Goal: Task Accomplishment & Management: Use online tool/utility

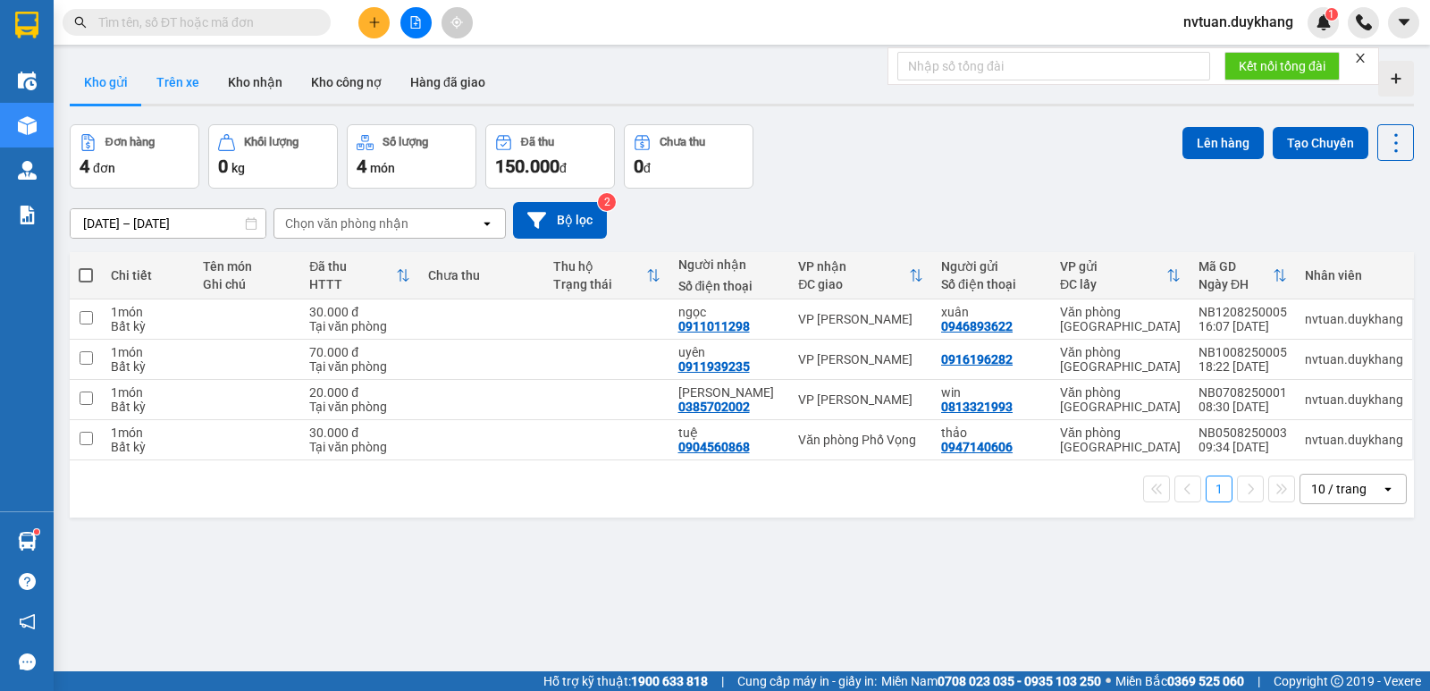
click at [195, 98] on button "Trên xe" at bounding box center [178, 82] width 72 height 43
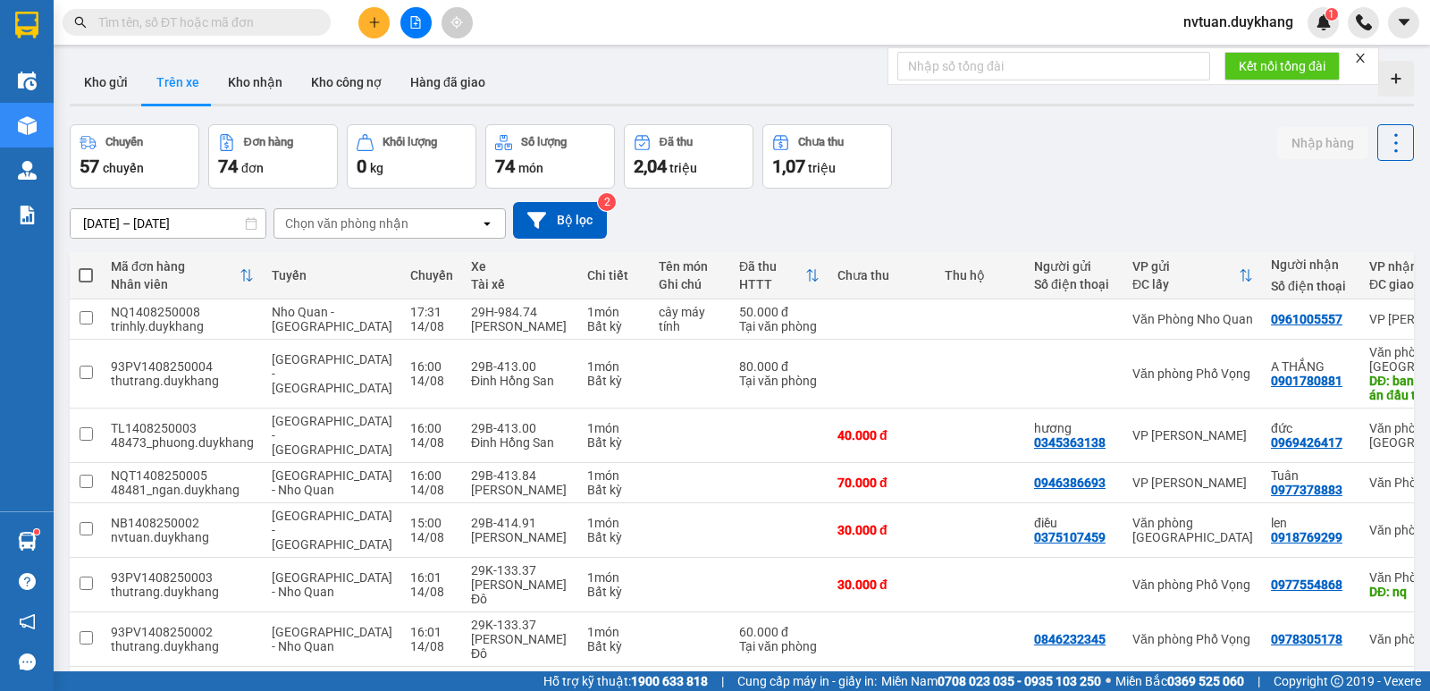
drag, startPoint x: 366, startPoint y: 223, endPoint x: 372, endPoint y: 237, distance: 15.6
click at [367, 224] on div "Chọn văn phòng nhận" at bounding box center [346, 224] width 123 height 18
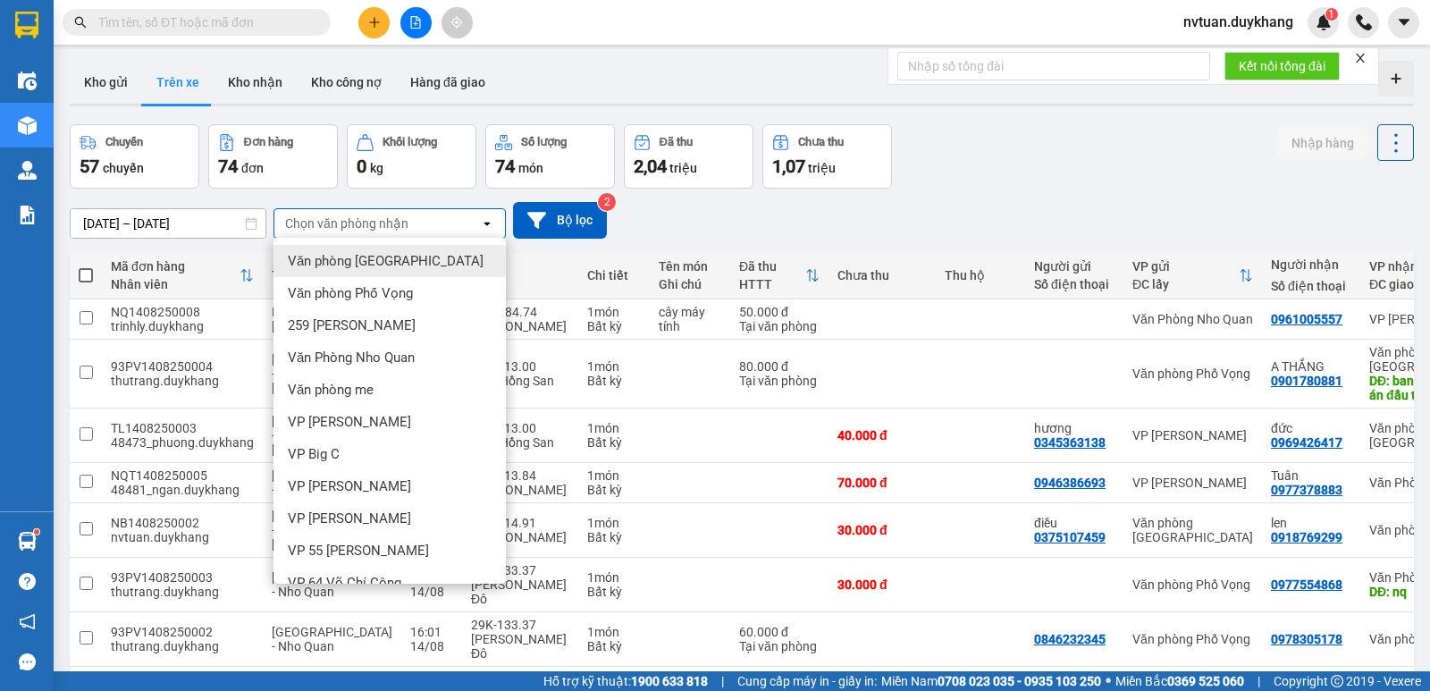
click at [379, 266] on span "Văn phòng [GEOGRAPHIC_DATA]" at bounding box center [386, 261] width 196 height 18
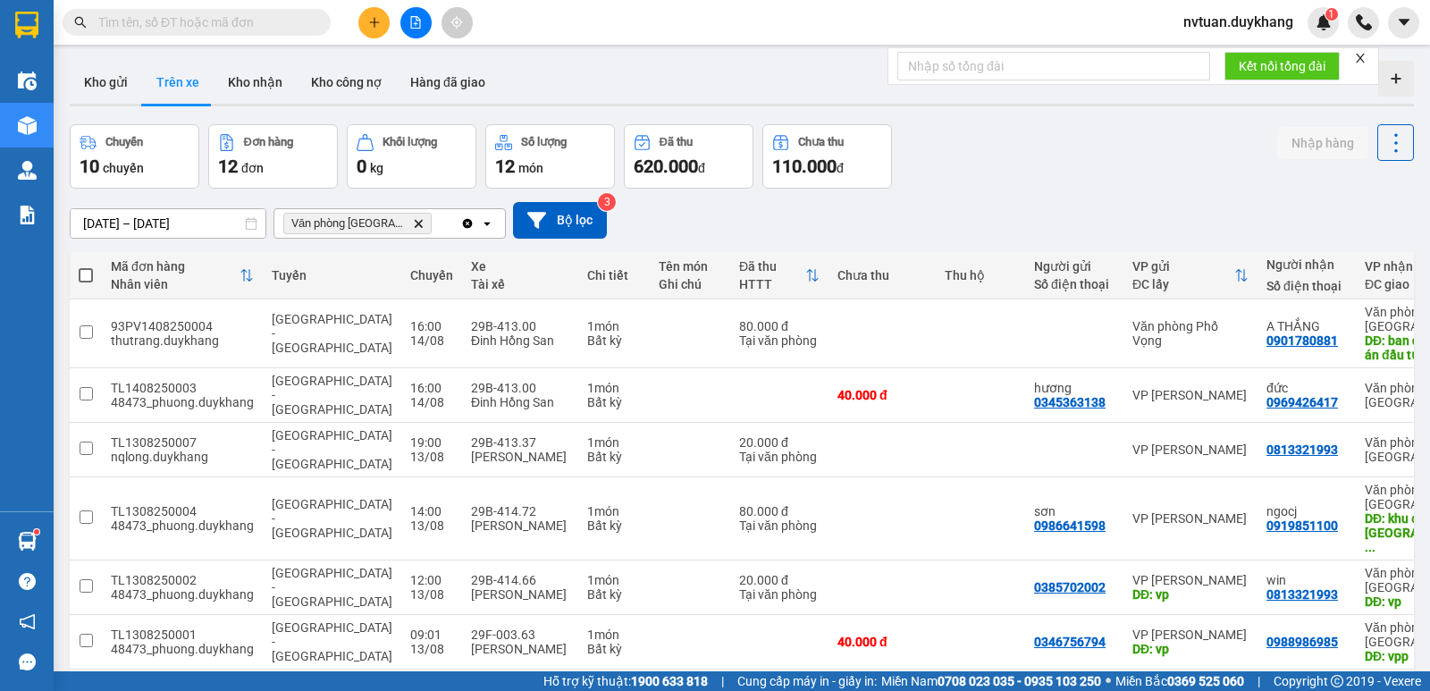
click at [415, 222] on icon "Văn phòng Ninh Bình, close by backspace" at bounding box center [419, 223] width 8 height 8
drag, startPoint x: 409, startPoint y: 222, endPoint x: 387, endPoint y: 221, distance: 22.4
click at [389, 221] on div "Chọn văn phòng nhận" at bounding box center [346, 224] width 123 height 18
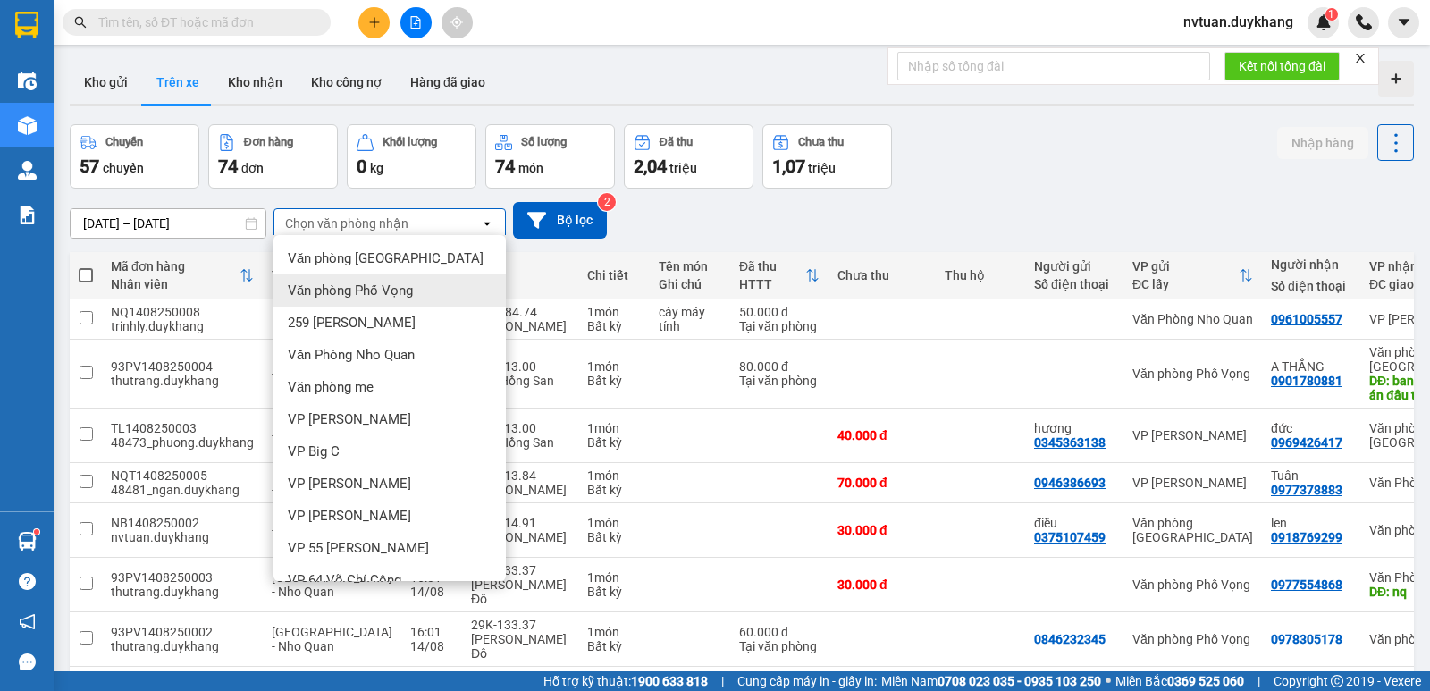
click at [363, 287] on span "Văn phòng Phố Vọng" at bounding box center [350, 291] width 125 height 18
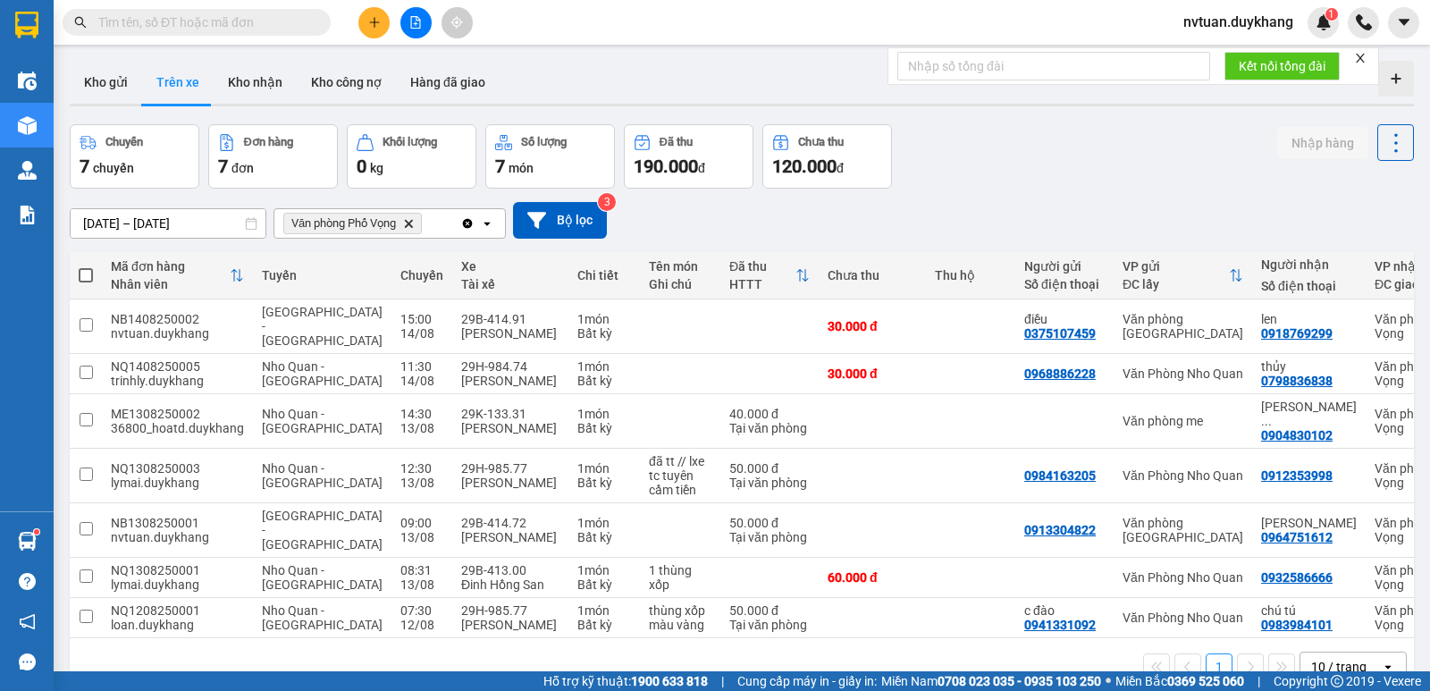
click at [413, 228] on span "Văn phòng Phố Vọng Delete" at bounding box center [352, 223] width 139 height 21
click at [413, 225] on icon "Văn phòng Phố Vọng, close by backspace" at bounding box center [409, 223] width 8 height 8
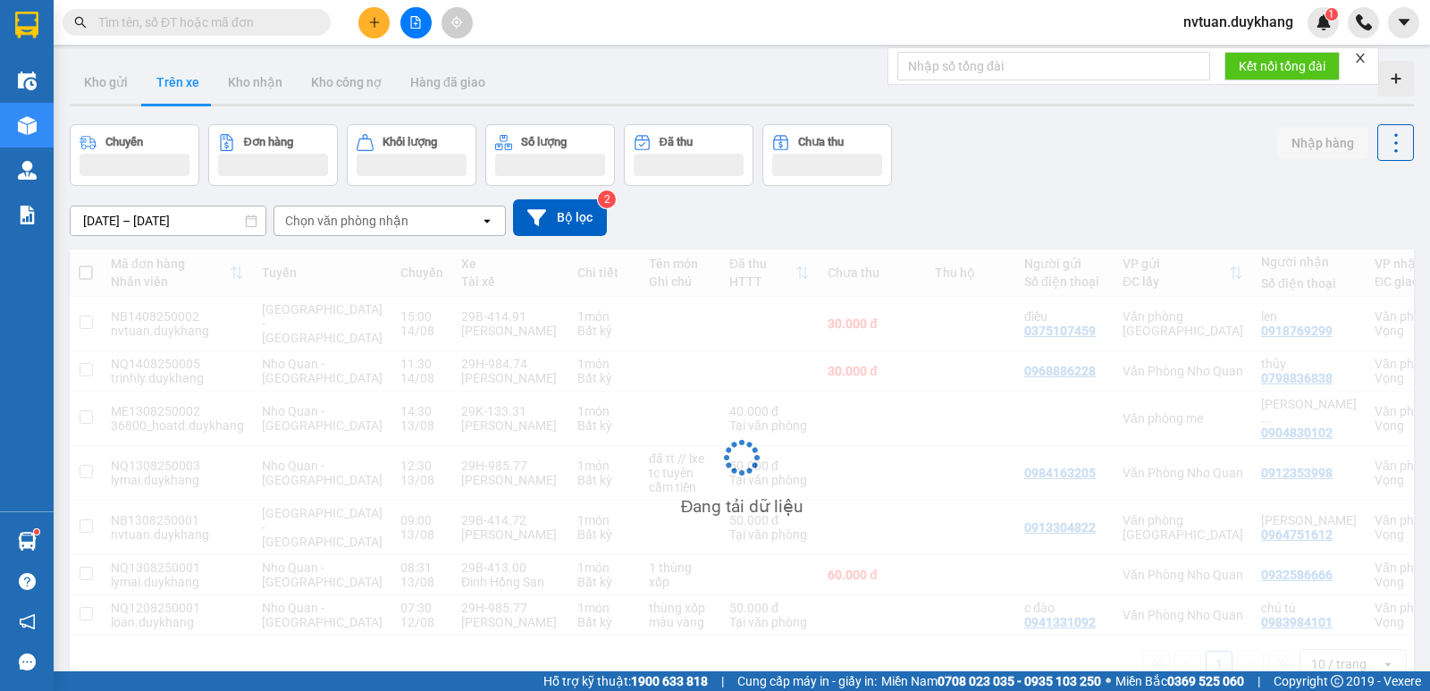
click at [415, 225] on div "Chọn văn phòng nhận" at bounding box center [377, 220] width 206 height 29
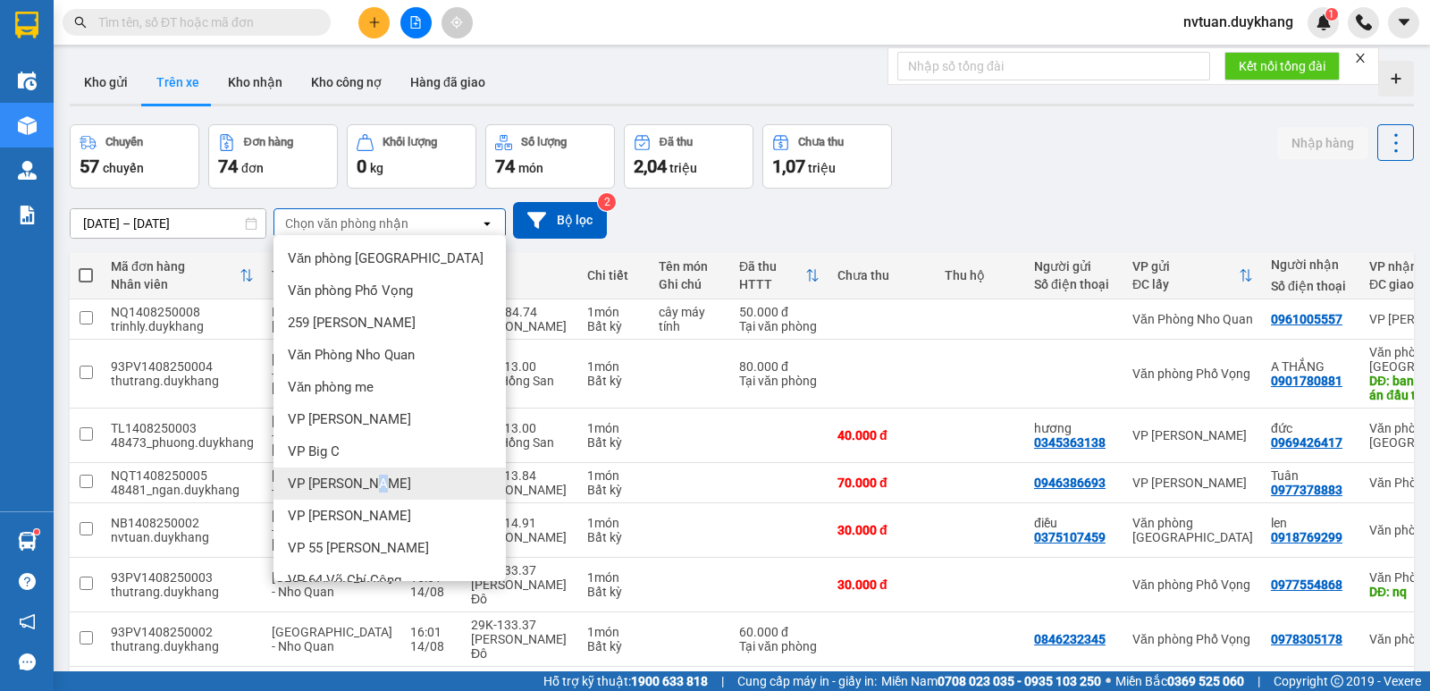
click at [364, 497] on div "VP [PERSON_NAME]" at bounding box center [390, 483] width 232 height 32
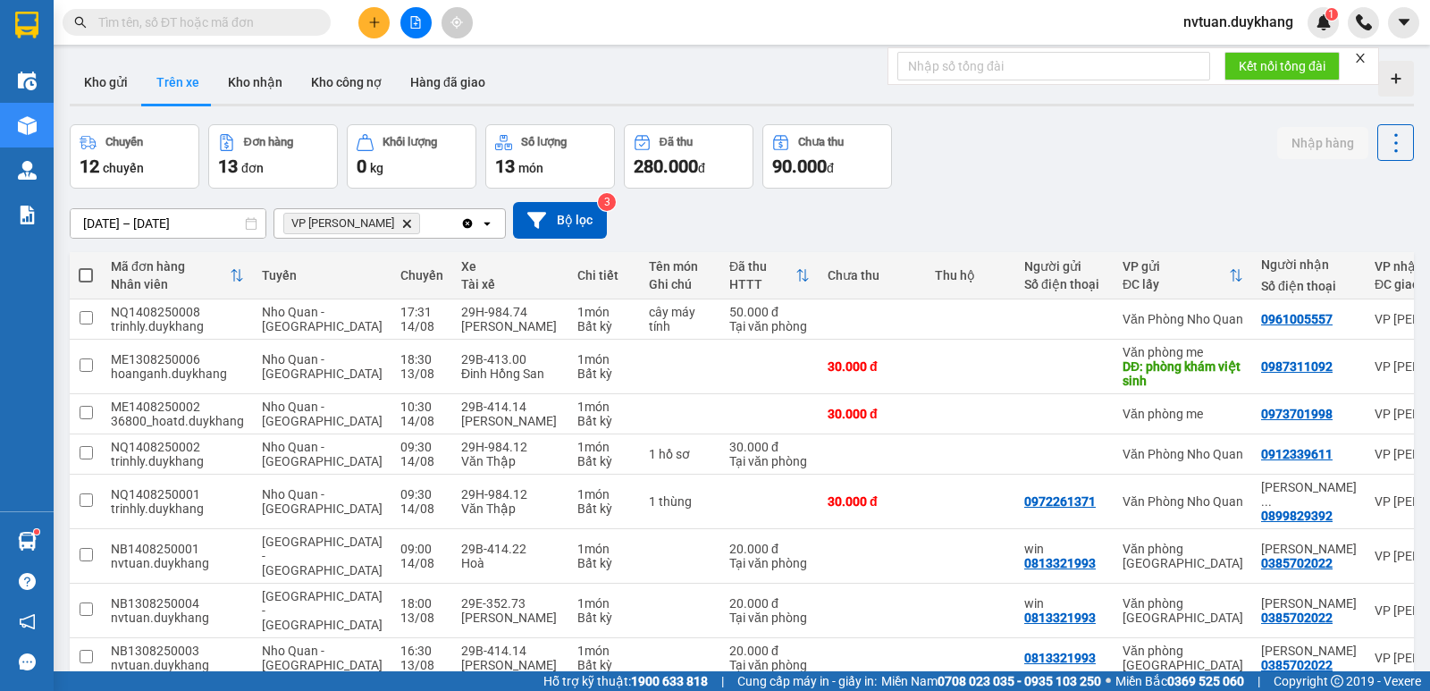
click at [378, 221] on span "VP [PERSON_NAME]" at bounding box center [351, 223] width 137 height 21
click at [401, 222] on icon "Delete" at bounding box center [406, 223] width 11 height 11
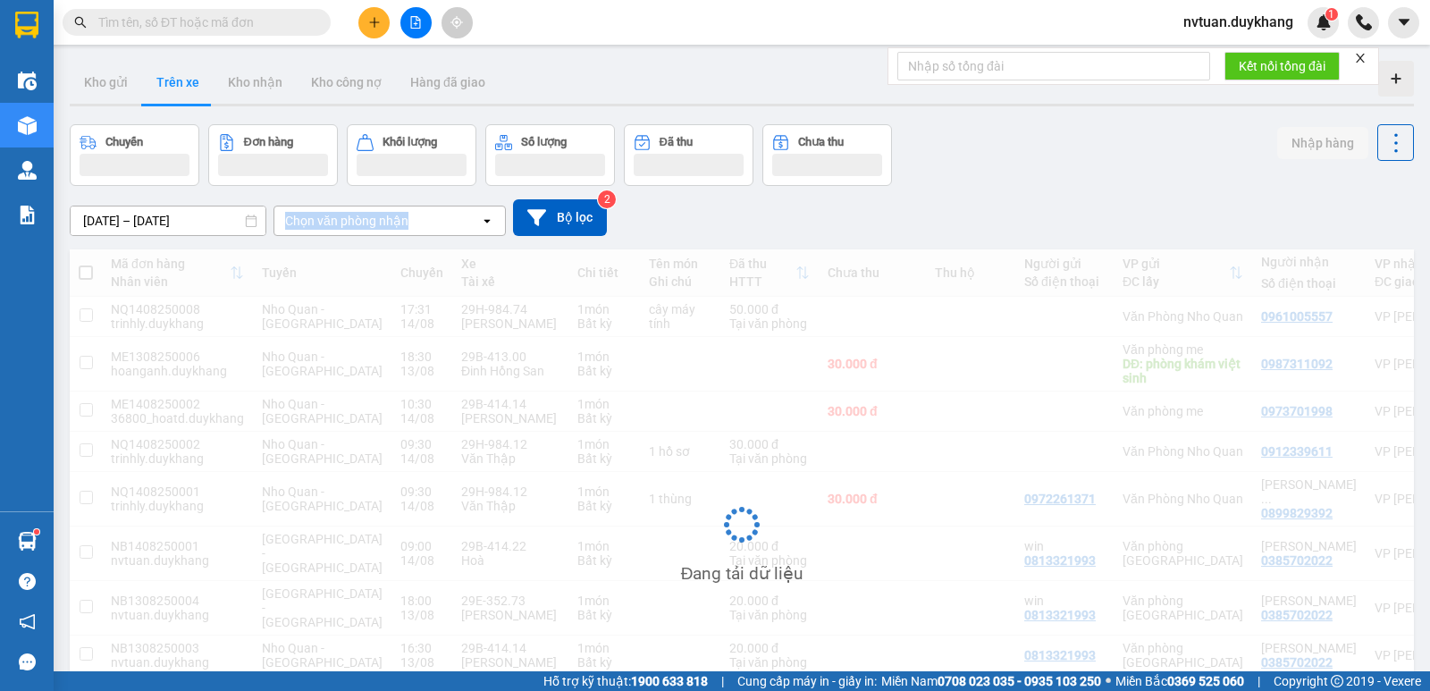
click at [377, 222] on div "Chọn văn phòng nhận" at bounding box center [346, 221] width 123 height 18
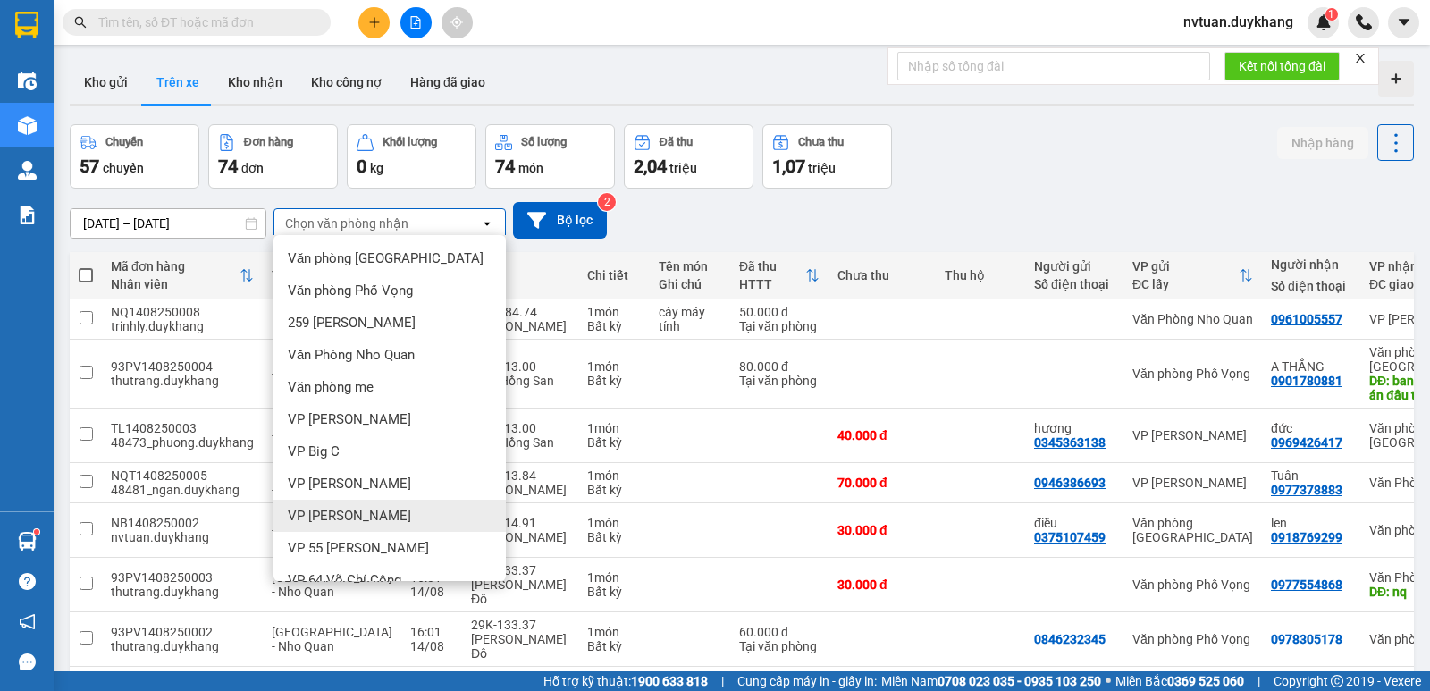
click at [364, 514] on span "VP [PERSON_NAME]" at bounding box center [349, 516] width 123 height 18
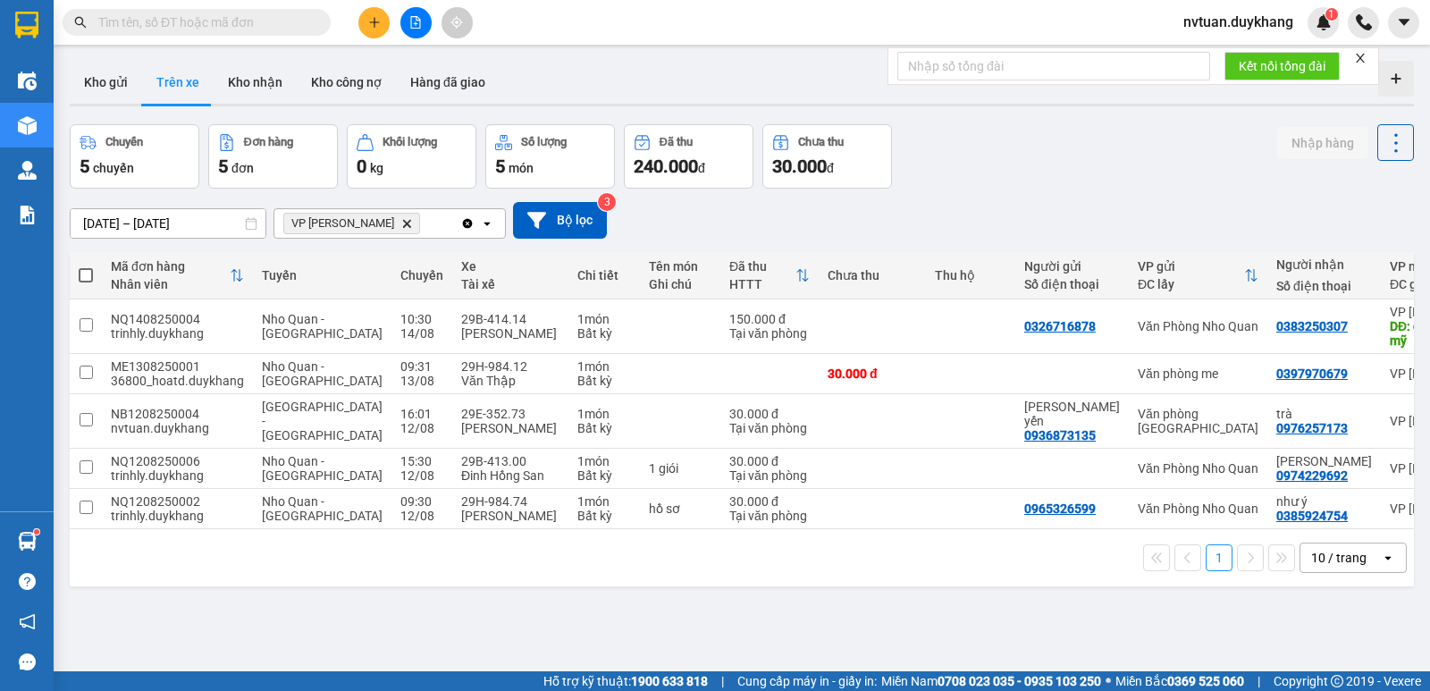
click at [402, 220] on icon "Delete" at bounding box center [406, 223] width 11 height 11
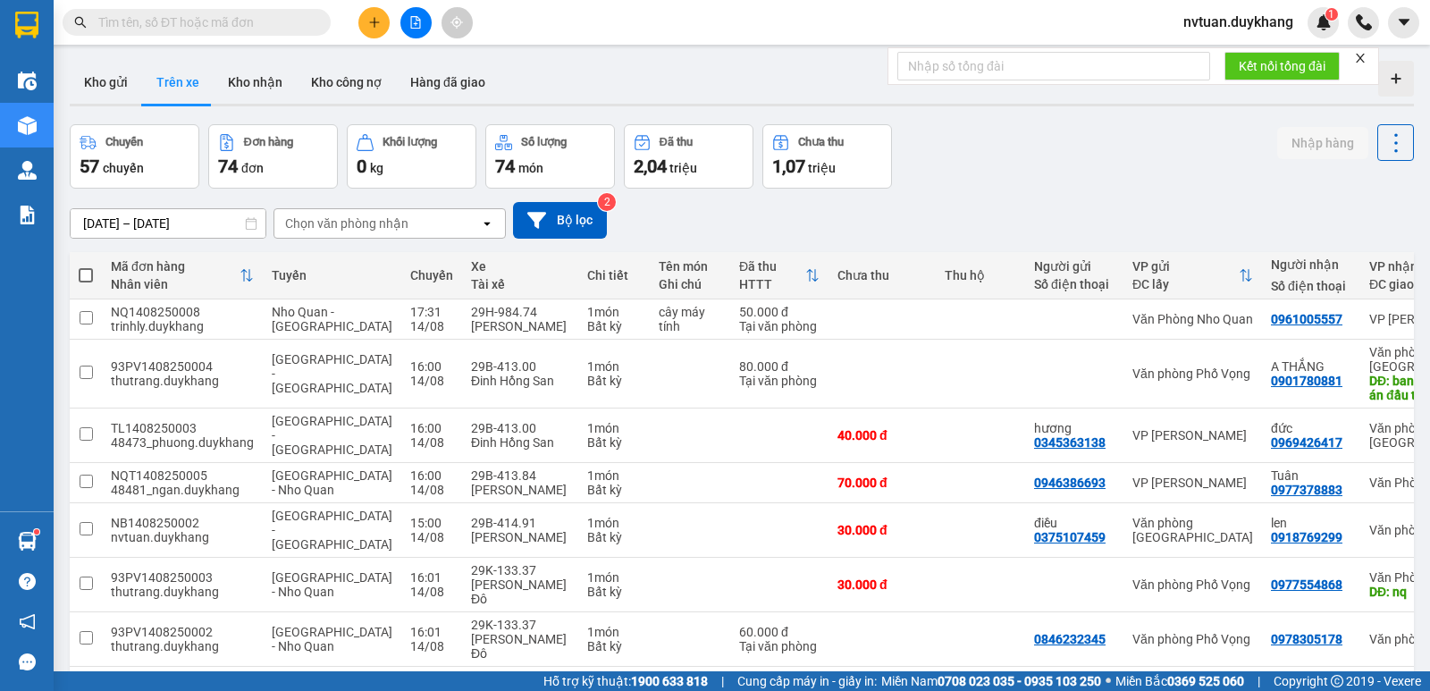
click at [385, 226] on div "Chọn văn phòng nhận" at bounding box center [346, 224] width 123 height 18
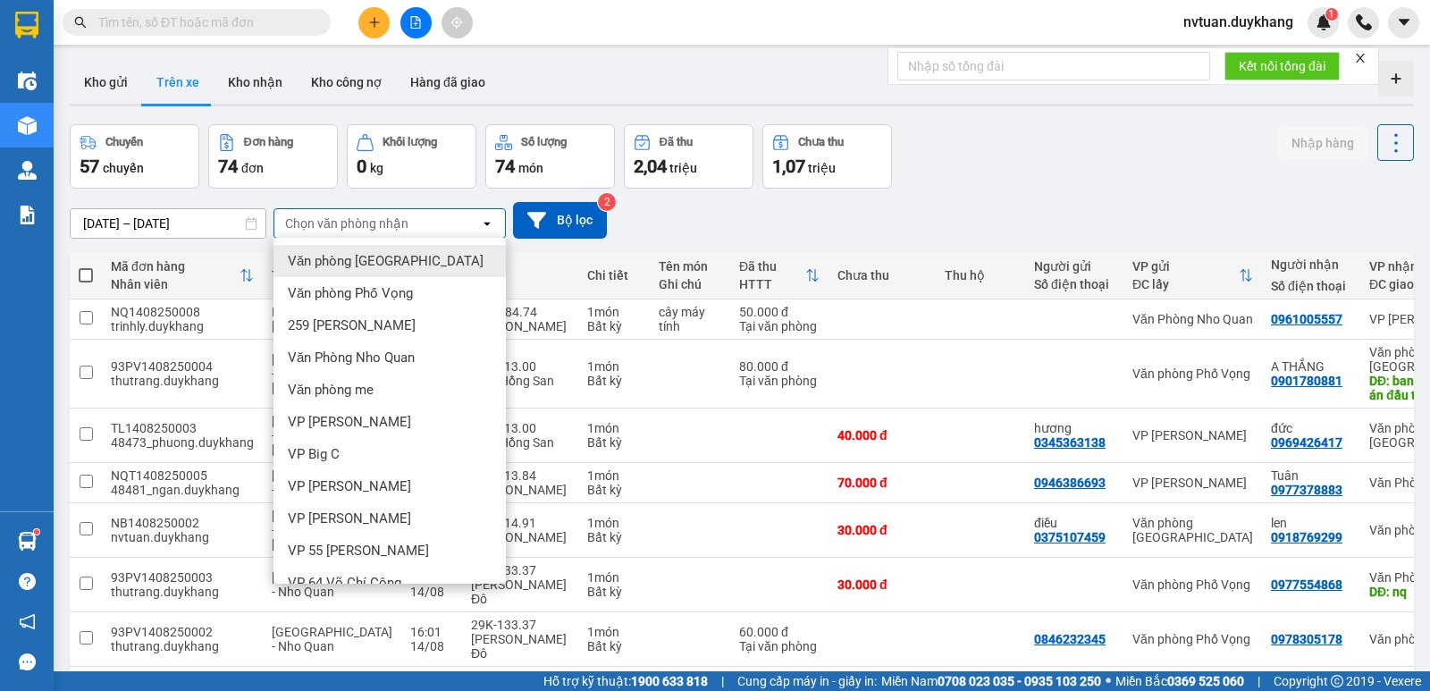
click at [383, 253] on span "Văn phòng [GEOGRAPHIC_DATA]" at bounding box center [386, 261] width 196 height 18
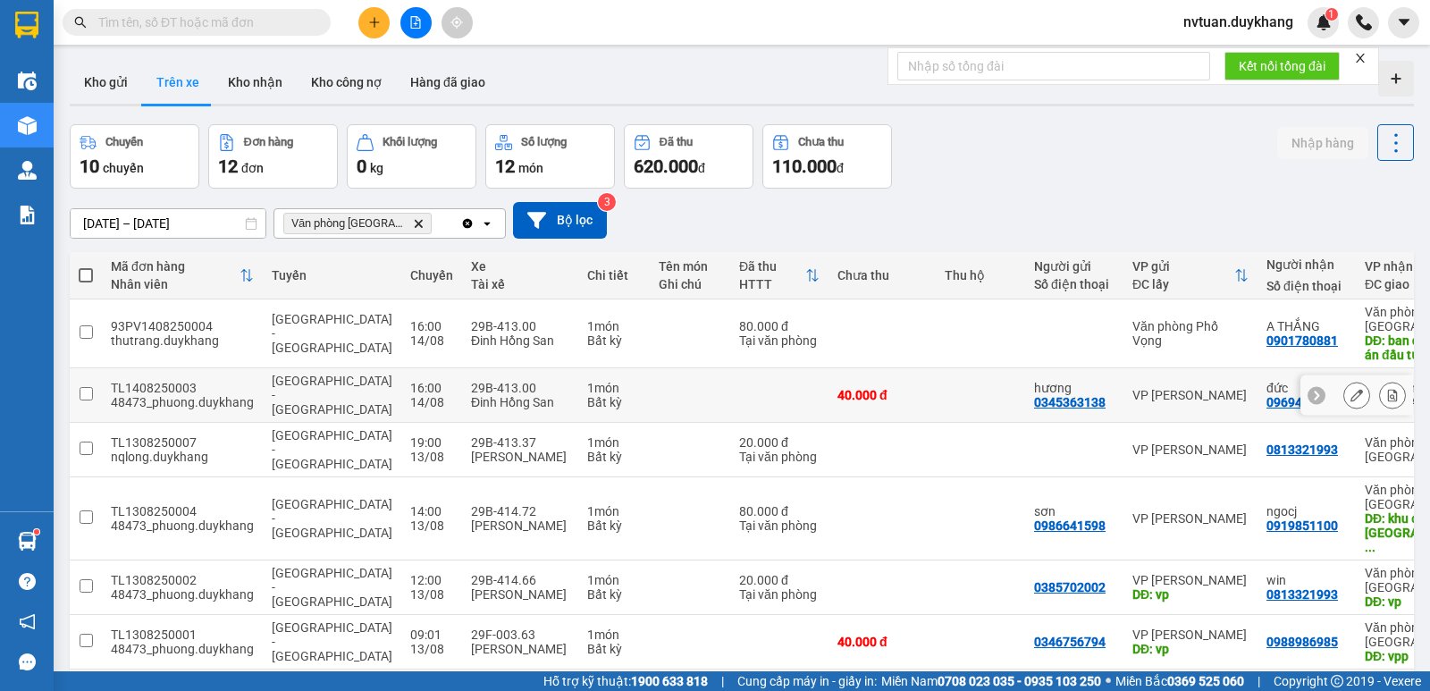
scroll to position [179, 0]
